Goal: Task Accomplishment & Management: Manage account settings

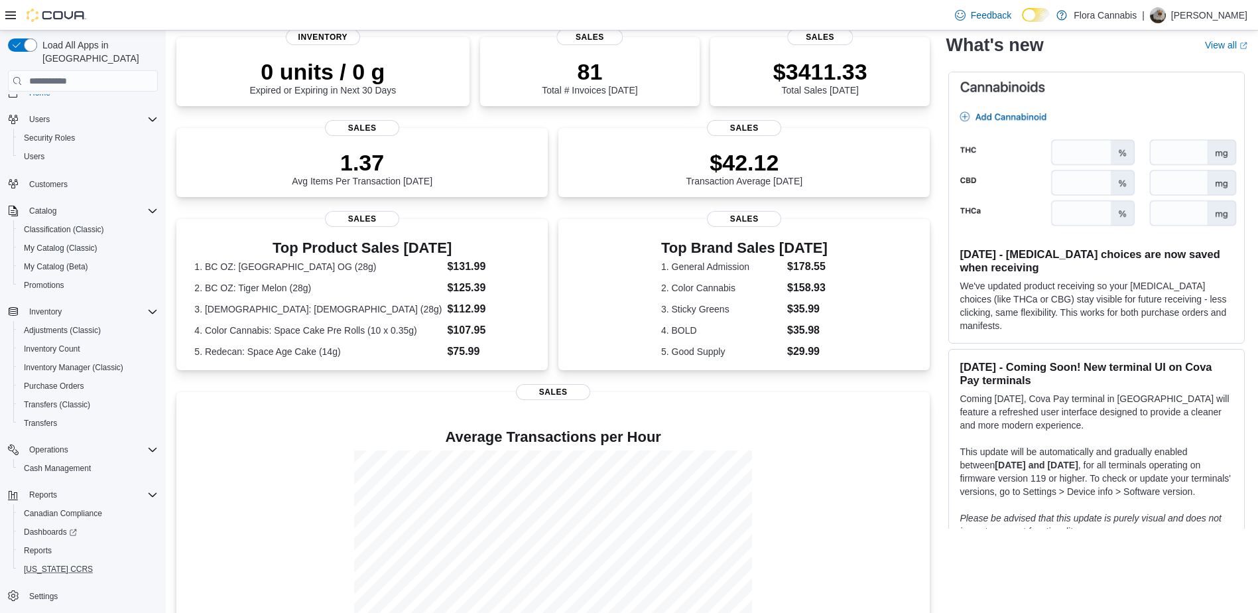
scroll to position [133, 0]
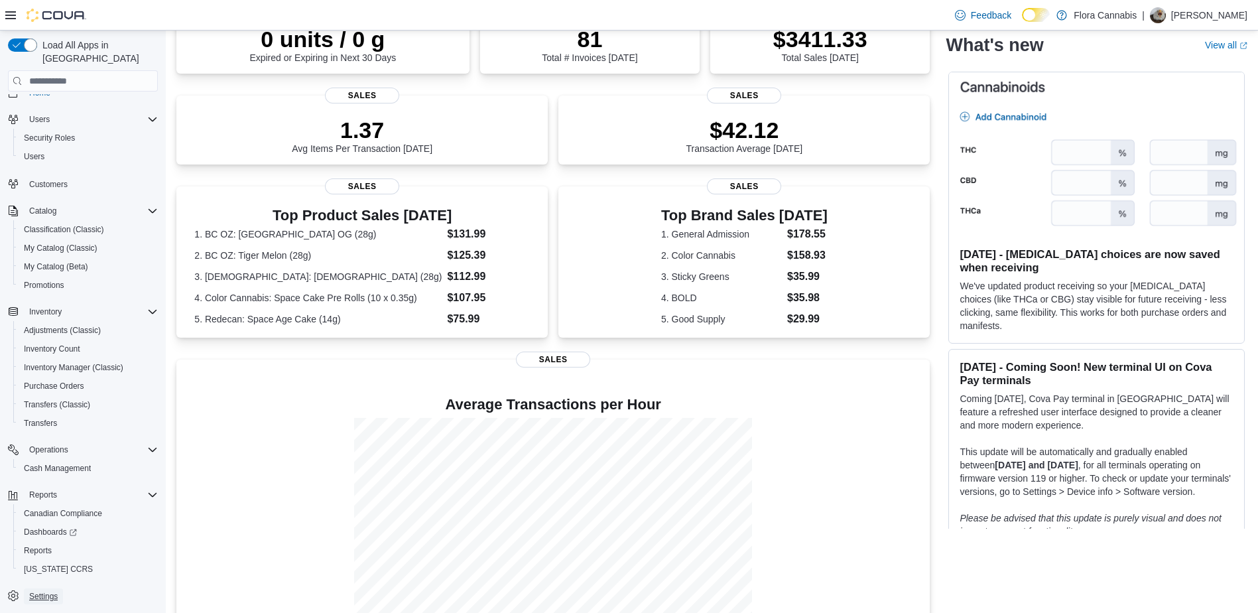
click at [55, 591] on span "Settings" at bounding box center [43, 596] width 29 height 11
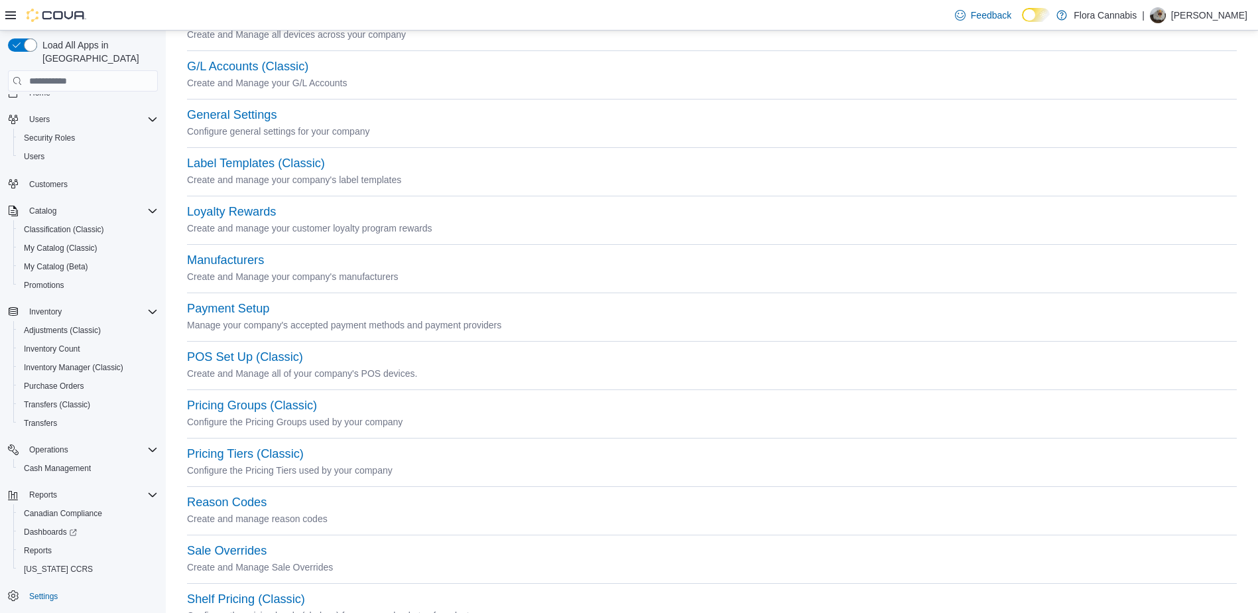
scroll to position [331, 0]
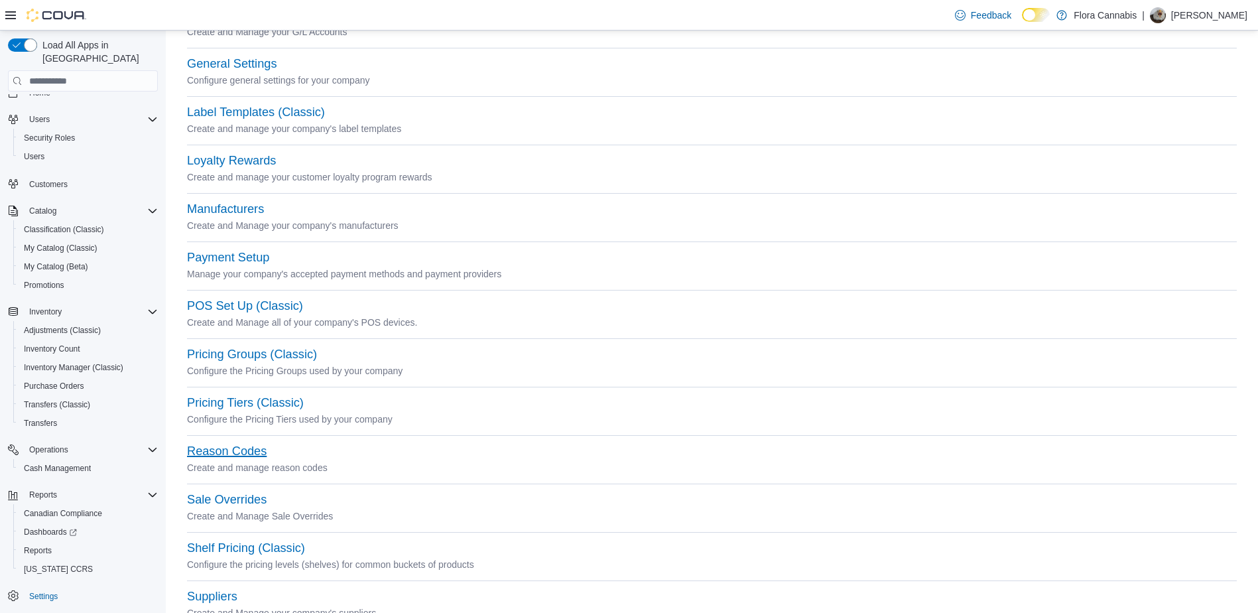
click at [244, 453] on button "Reason Codes" at bounding box center [227, 451] width 80 height 14
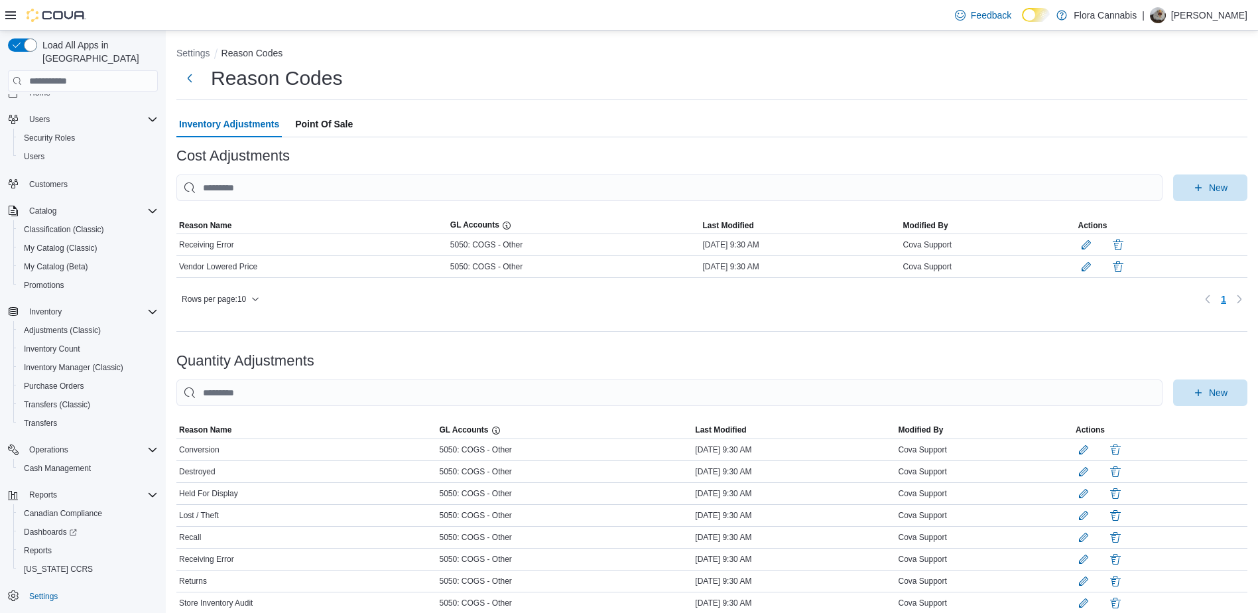
click at [322, 121] on span "Point Of Sale" at bounding box center [324, 124] width 58 height 27
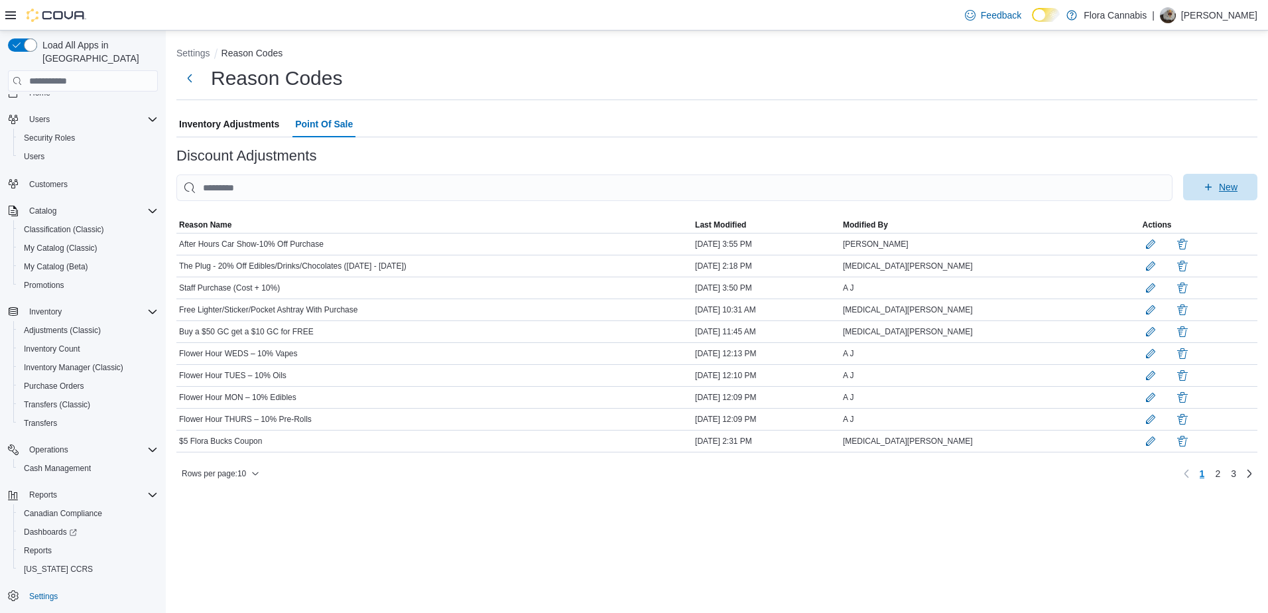
click at [1217, 180] on span "New" at bounding box center [1220, 187] width 58 height 27
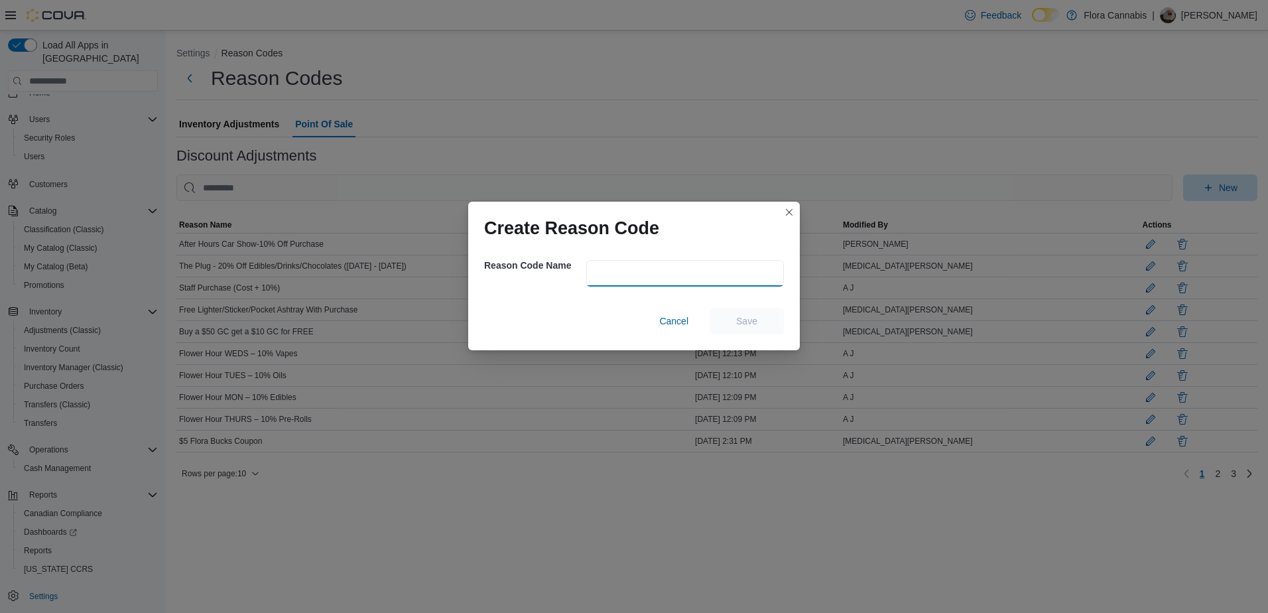
click at [628, 279] on input "text" at bounding box center [685, 273] width 198 height 27
type input "**********"
click at [741, 326] on span "Save" at bounding box center [746, 320] width 21 height 13
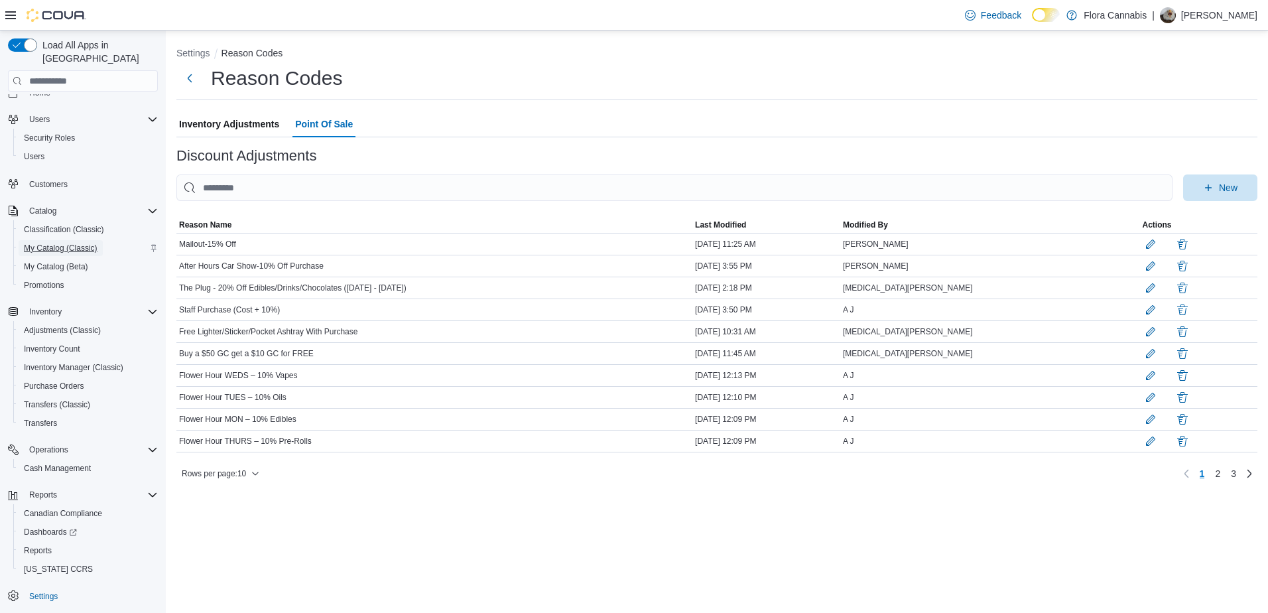
click at [64, 240] on span "My Catalog (Classic)" at bounding box center [61, 248] width 74 height 16
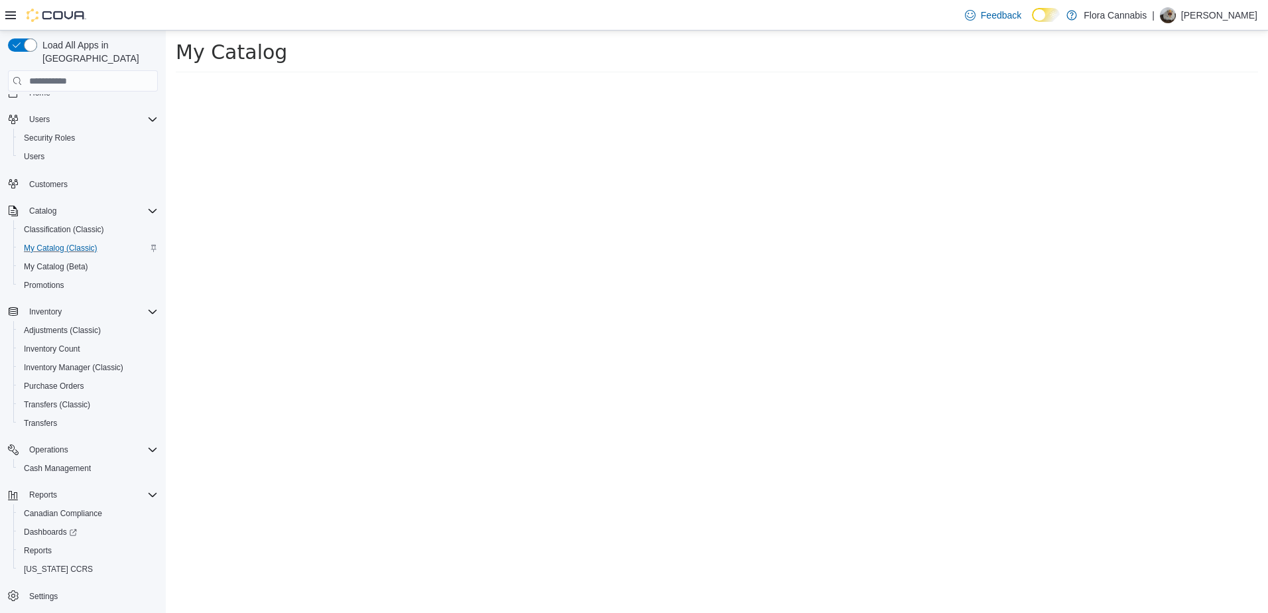
select select "**********"
